Goal: Task Accomplishment & Management: Complete application form

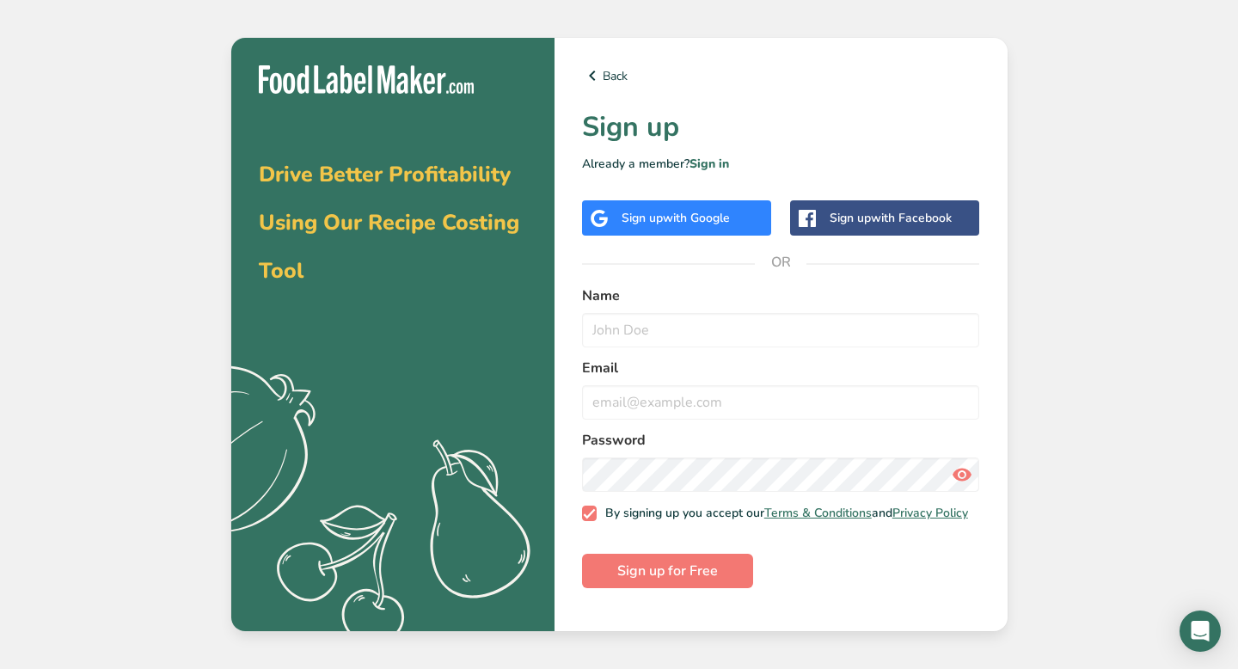
click at [664, 210] on span "with Google" at bounding box center [696, 218] width 67 height 16
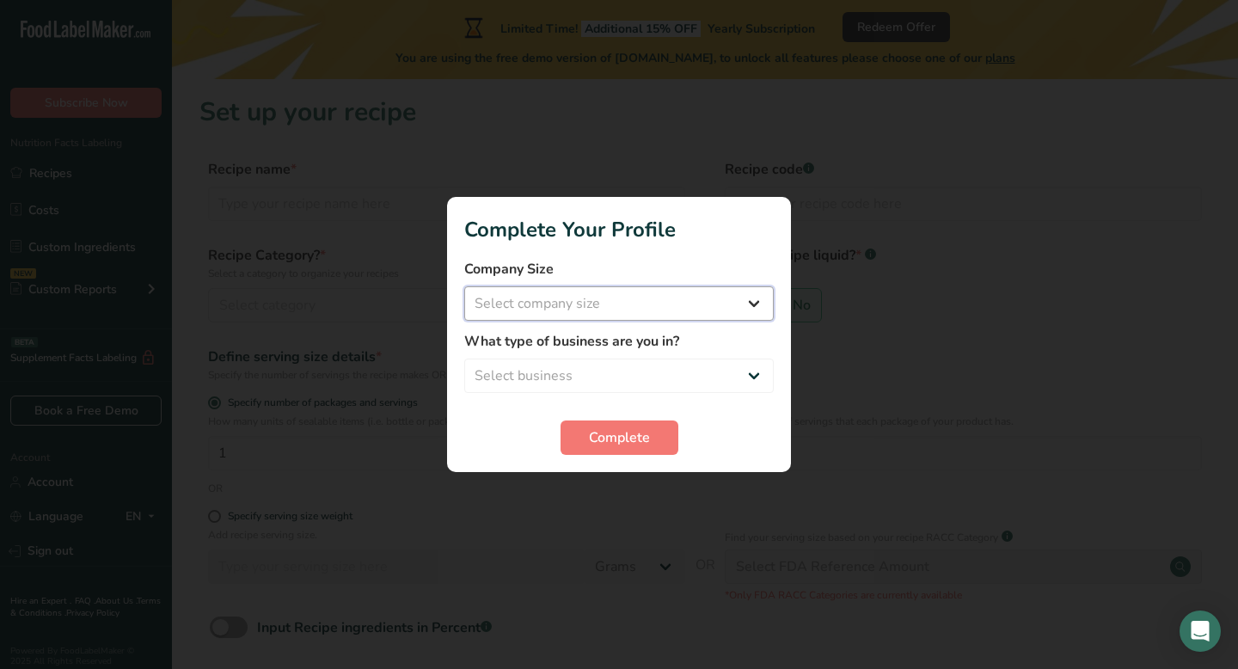
click at [713, 300] on select "Select company size" at bounding box center [618, 303] width 309 height 34
click at [582, 307] on select "Select company size Fewer than 10 Employees 10 to 50 Employees 51 to 500 Employ…" at bounding box center [618, 303] width 309 height 34
select select "1"
click at [464, 286] on select "Select company size Fewer than 10 Employees 10 to 50 Employees 51 to 500 Employ…" at bounding box center [618, 303] width 309 height 34
click at [559, 391] on select "Select business Packaged Food Manufacturer Restaurant & Cafe Bakery Meal Plans …" at bounding box center [618, 375] width 309 height 34
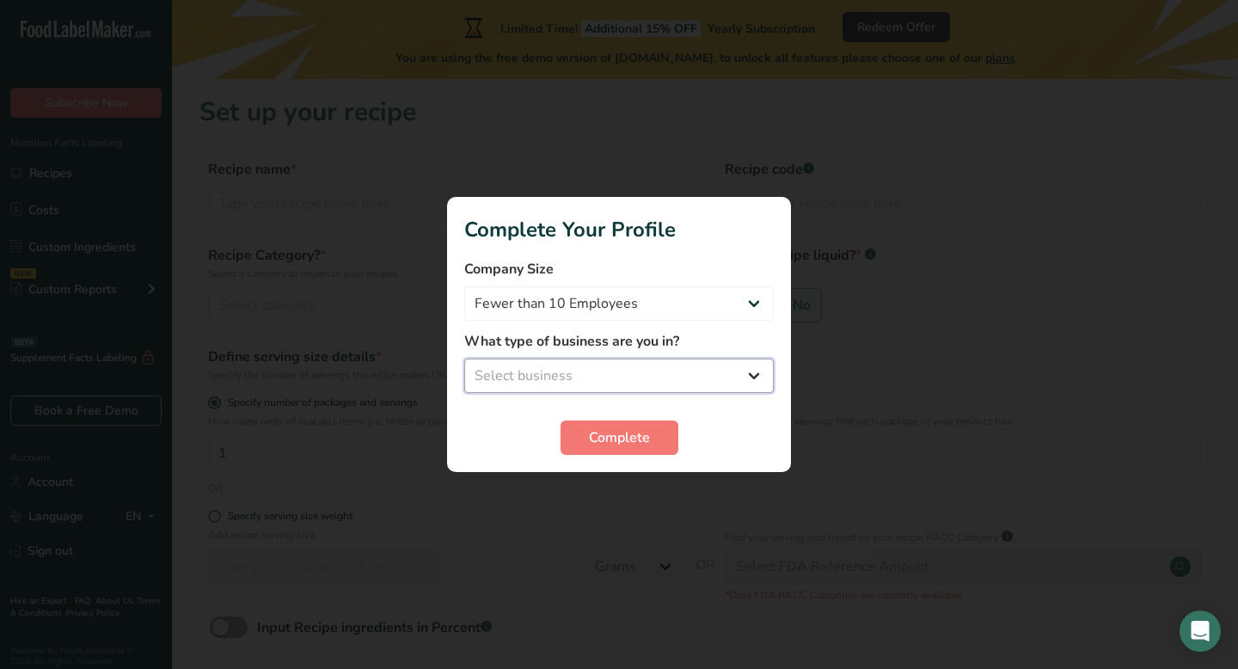
click at [631, 385] on select "Select business Packaged Food Manufacturer Restaurant & Cafe Bakery Meal Plans …" at bounding box center [618, 375] width 309 height 34
select select "1"
click at [464, 358] on select "Select business Packaged Food Manufacturer Restaurant & Cafe Bakery Meal Plans …" at bounding box center [618, 375] width 309 height 34
click at [615, 440] on span "Complete" at bounding box center [619, 437] width 61 height 21
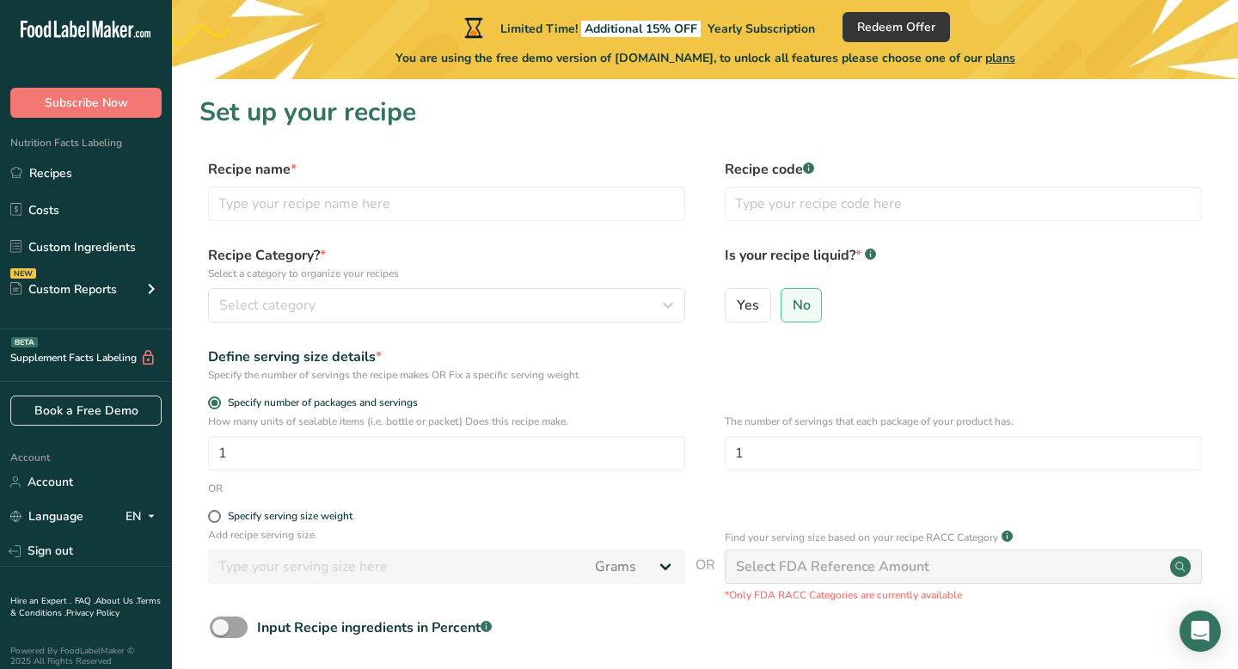
scroll to position [148, 0]
